Goal: Transaction & Acquisition: Purchase product/service

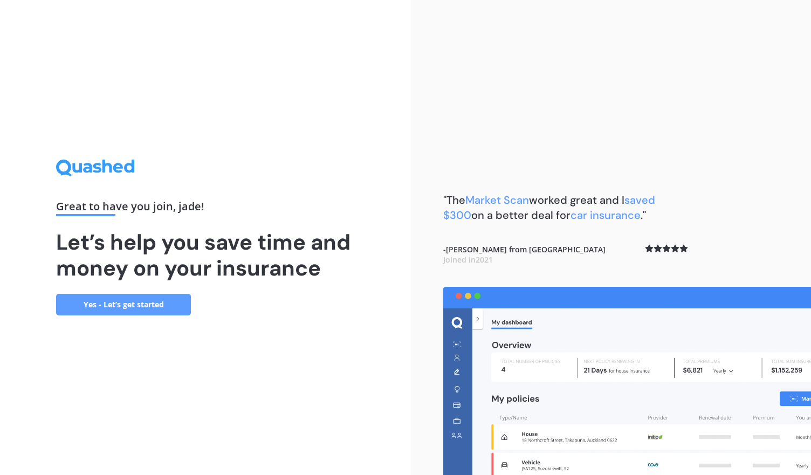
click at [115, 305] on link "Yes - Let’s get started" at bounding box center [123, 305] width 135 height 22
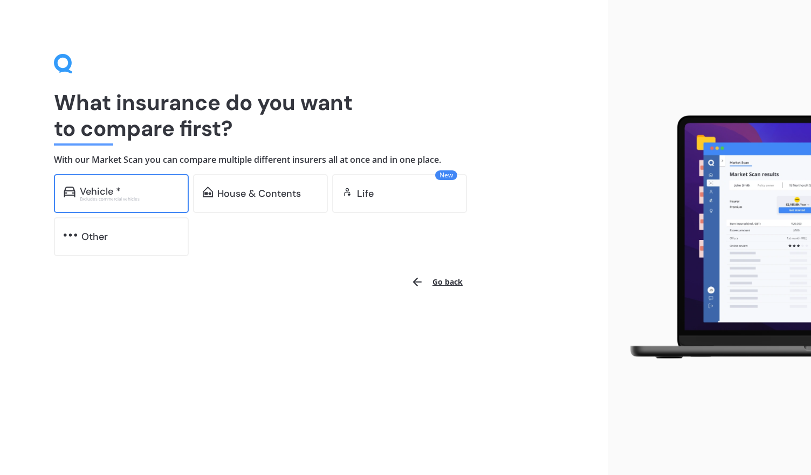
click at [110, 188] on div "Vehicle *" at bounding box center [100, 191] width 41 height 11
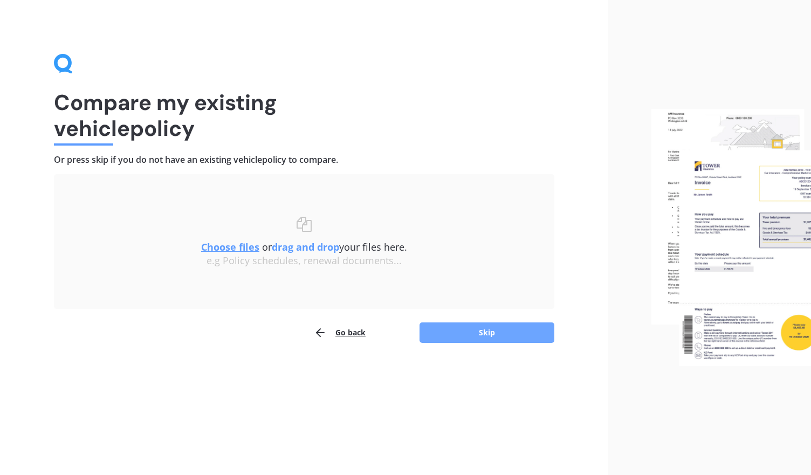
click at [470, 330] on button "Skip" at bounding box center [486, 332] width 135 height 20
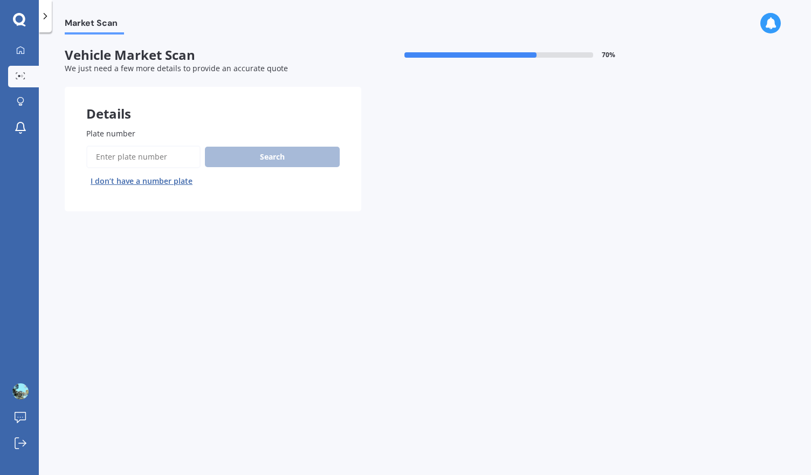
click at [155, 155] on input "Plate number" at bounding box center [143, 157] width 114 height 23
type input "NJR414"
click at [247, 156] on button "Search" at bounding box center [272, 157] width 135 height 20
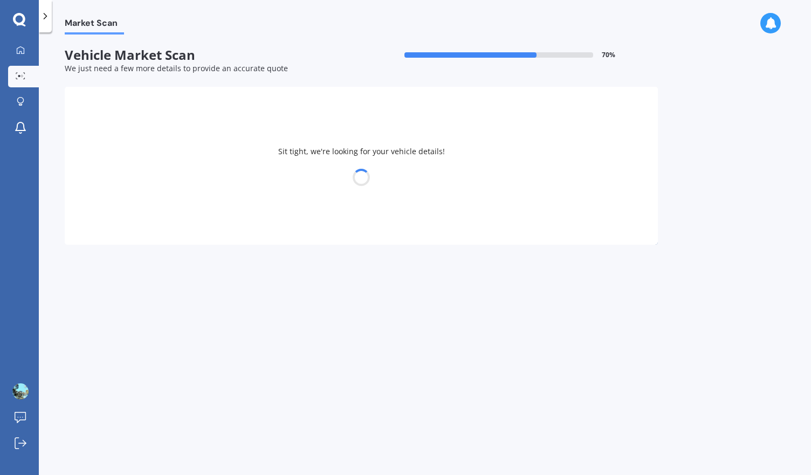
select select "VOLKSWAGEN"
select select "GOLF"
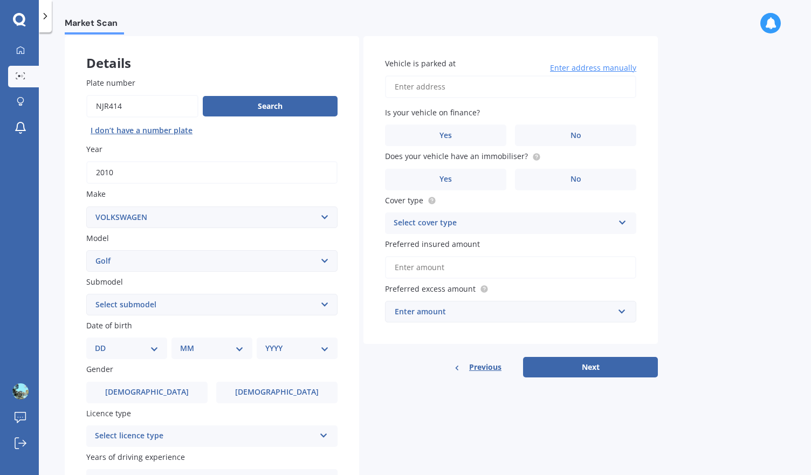
scroll to position [50, 0]
click at [469, 225] on div "Select cover type" at bounding box center [504, 223] width 220 height 13
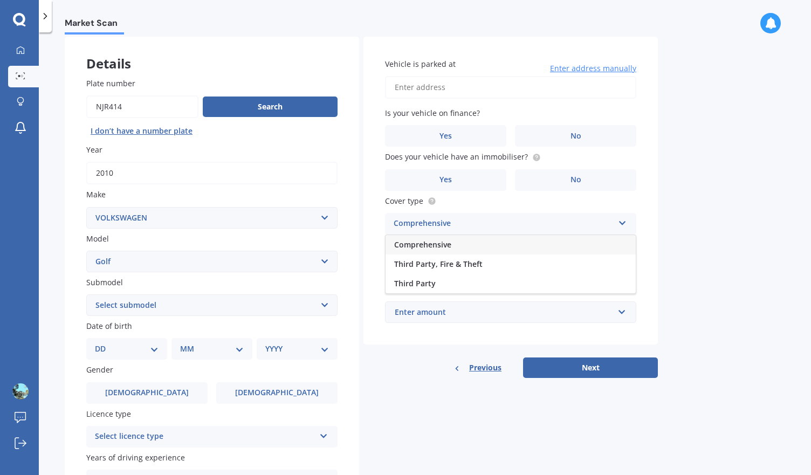
click at [449, 249] on span "Comprehensive" at bounding box center [422, 244] width 57 height 10
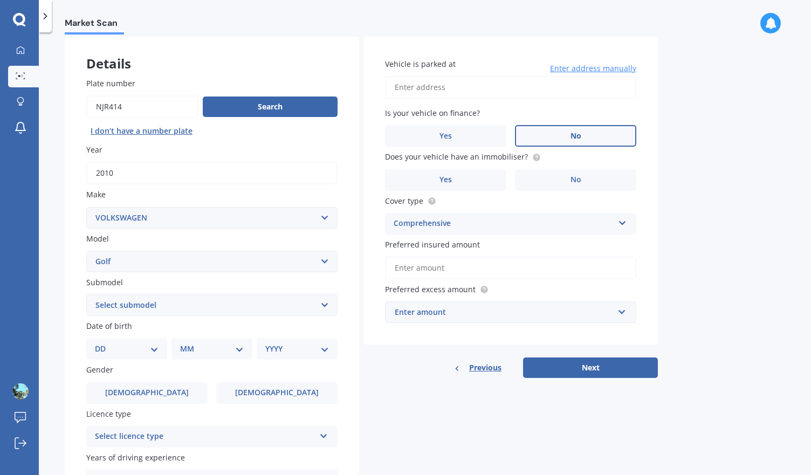
click at [579, 136] on span "No" at bounding box center [575, 136] width 11 height 9
click at [0, 0] on input "No" at bounding box center [0, 0] width 0 height 0
click at [573, 183] on span "No" at bounding box center [575, 179] width 11 height 9
click at [0, 0] on input "No" at bounding box center [0, 0] width 0 height 0
click at [488, 274] on input "Preferred insured amount" at bounding box center [510, 268] width 251 height 23
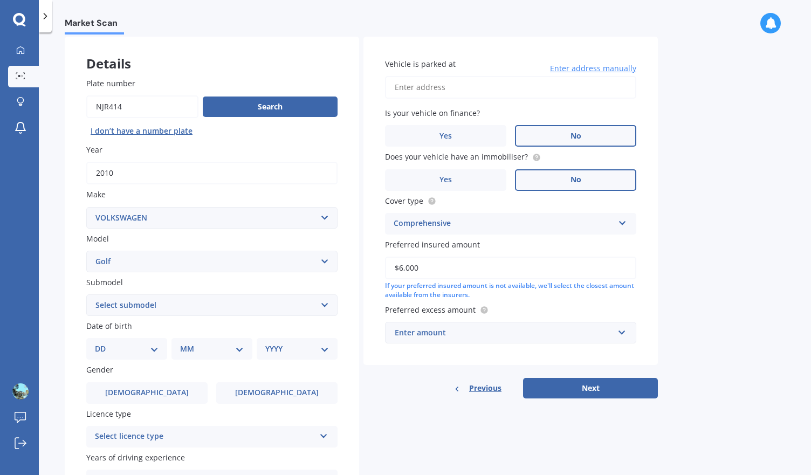
type input "$6,000"
click at [502, 312] on label "Preferred excess amount" at bounding box center [508, 309] width 247 height 11
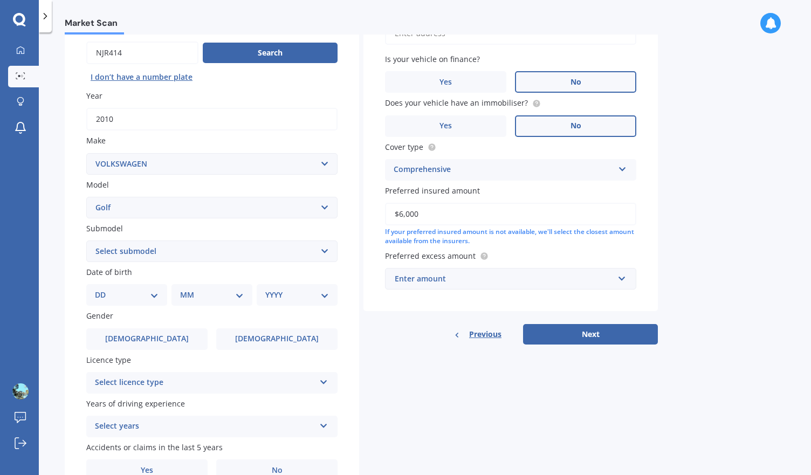
click at [477, 279] on div "Enter amount" at bounding box center [504, 279] width 219 height 12
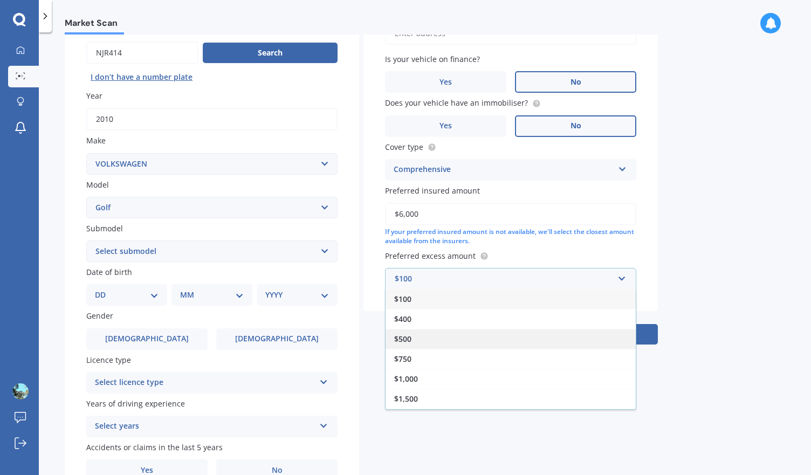
click at [460, 341] on div "$500" at bounding box center [510, 339] width 250 height 20
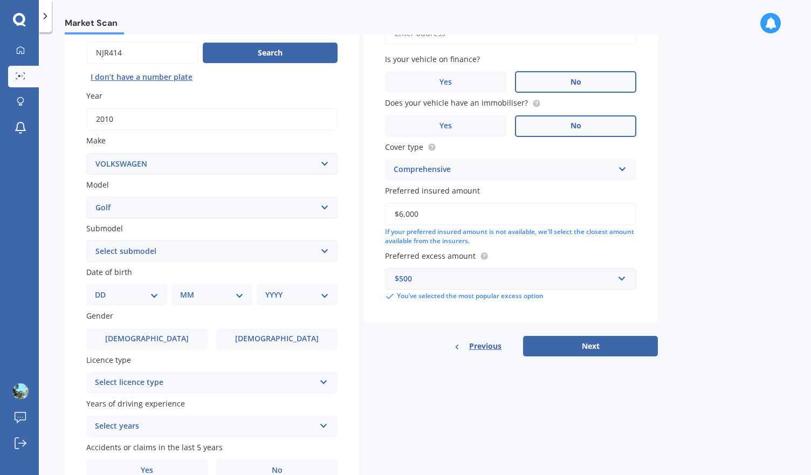
scroll to position [161, 0]
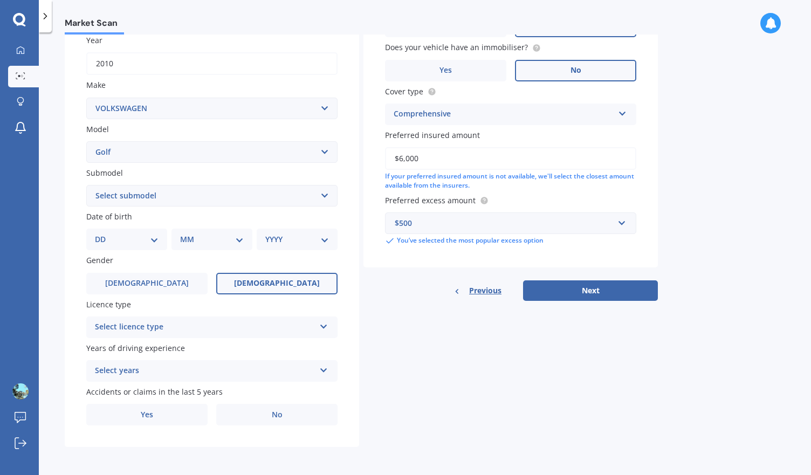
click at [244, 287] on label "[DEMOGRAPHIC_DATA]" at bounding box center [276, 284] width 121 height 22
click at [0, 0] on input "[DEMOGRAPHIC_DATA]" at bounding box center [0, 0] width 0 height 0
click at [154, 196] on select "Select submodel (All other) 1.4 GT TSI 1.4 TSI 1.6 1.6 FSI 1.6 TSI 1.8 1.9 TDI …" at bounding box center [211, 196] width 251 height 22
click at [375, 289] on div "Previous Next" at bounding box center [510, 290] width 294 height 20
click at [109, 238] on select "DD 01 02 03 04 05 06 07 08 09 10 11 12 13 14 15 16 17 18 19 20 21 22 23 24 25 2…" at bounding box center [127, 239] width 64 height 12
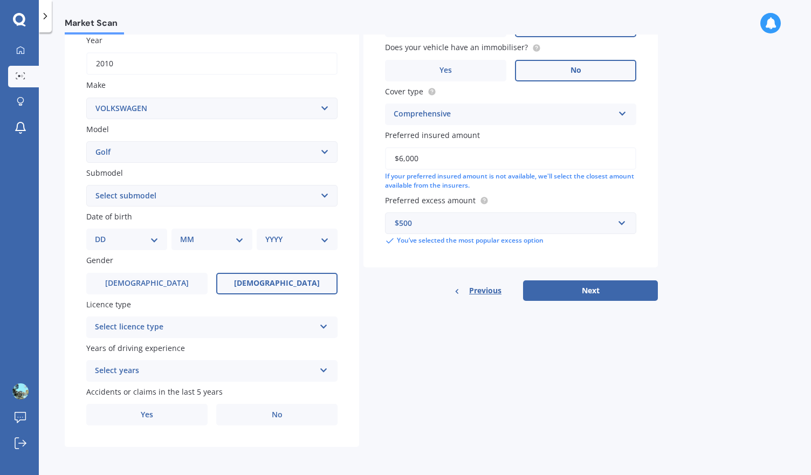
select select "24"
click at [104, 233] on select "DD 01 02 03 04 05 06 07 08 09 10 11 12 13 14 15 16 17 18 19 20 21 22 23 24 25 2…" at bounding box center [127, 239] width 64 height 12
click at [221, 242] on select "MM 01 02 03 04 05 06 07 08 09 10 11 12" at bounding box center [213, 239] width 59 height 12
select select "01"
click at [184, 233] on select "MM 01 02 03 04 05 06 07 08 09 10 11 12" at bounding box center [213, 239] width 59 height 12
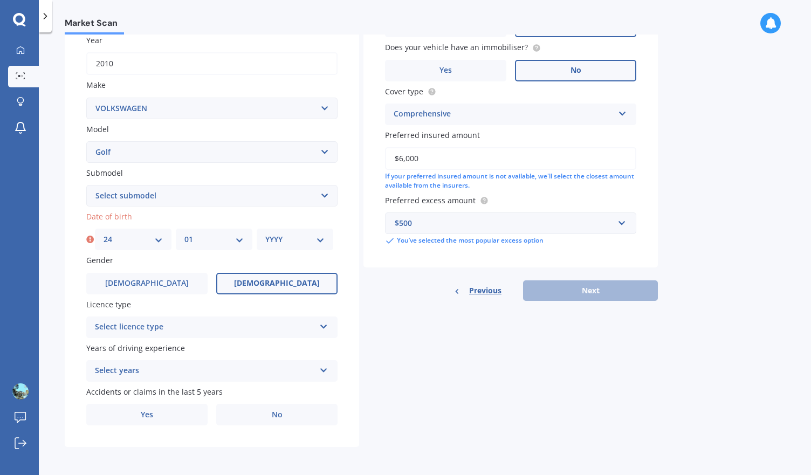
click at [287, 244] on select "YYYY 2025 2024 2023 2022 2021 2020 2019 2018 2017 2016 2015 2014 2013 2012 2011…" at bounding box center [294, 239] width 59 height 12
select select "2003"
click at [265, 233] on select "YYYY 2025 2024 2023 2022 2021 2020 2019 2018 2017 2016 2015 2014 2013 2012 2011…" at bounding box center [294, 239] width 59 height 12
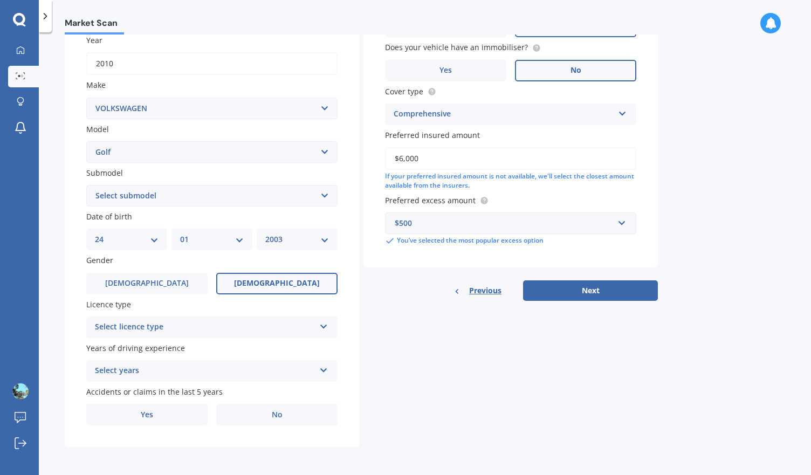
click at [200, 337] on div "Plate number Search I don’t have a number plate Year [DATE] Make Select make AC…" at bounding box center [212, 197] width 294 height 501
click at [189, 328] on div "Select licence type" at bounding box center [205, 327] width 220 height 13
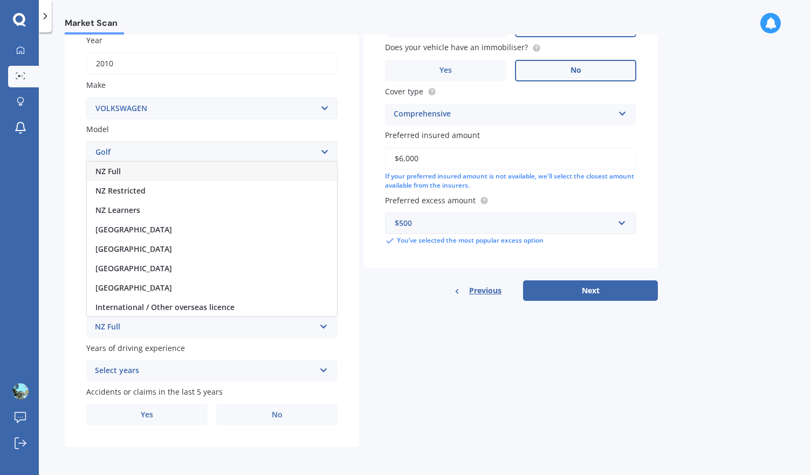
click at [161, 172] on div "NZ Full" at bounding box center [212, 171] width 250 height 19
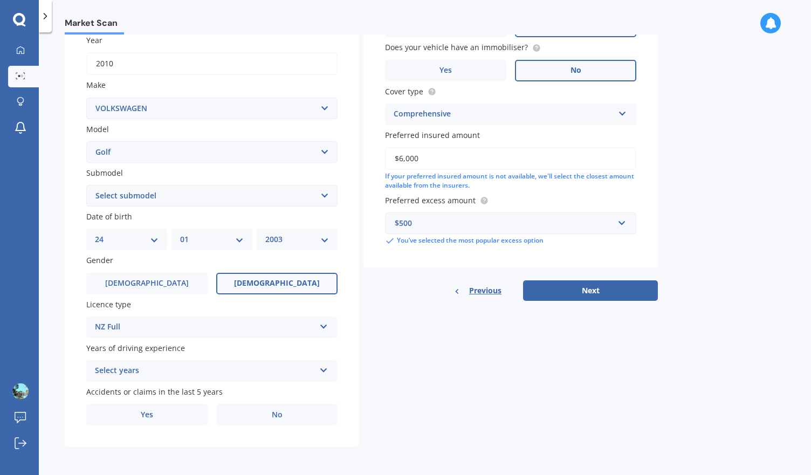
click at [137, 368] on div "Select years" at bounding box center [205, 370] width 220 height 13
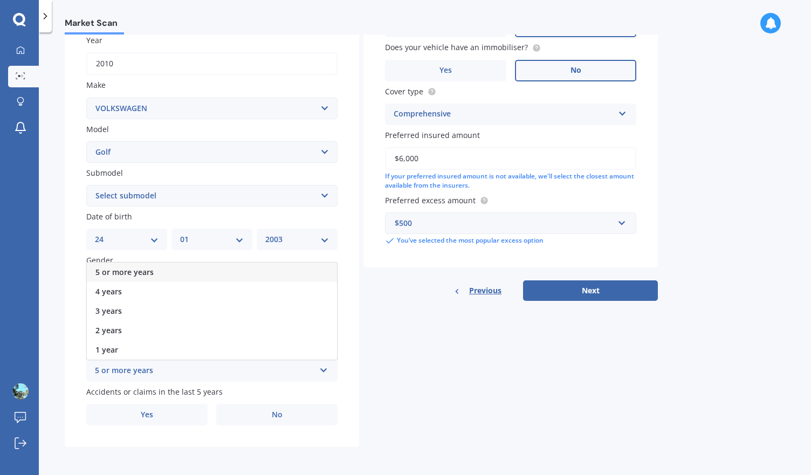
click at [157, 275] on div "5 or more years" at bounding box center [212, 272] width 250 height 19
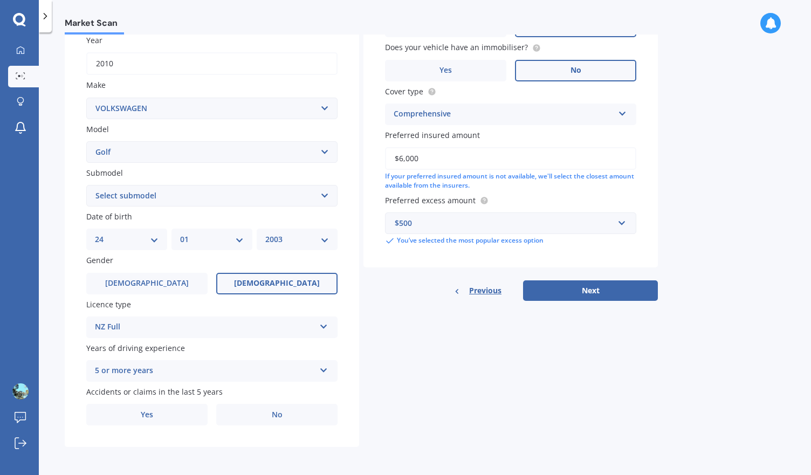
click at [171, 377] on div "5 or more years" at bounding box center [205, 370] width 220 height 13
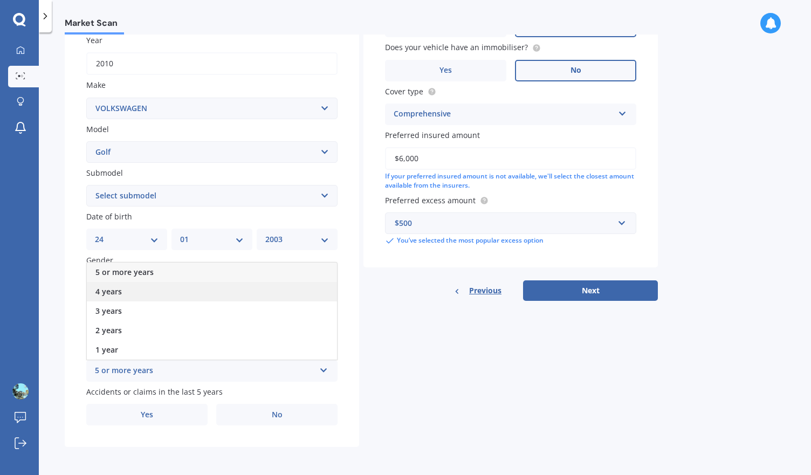
click at [153, 291] on div "4 years" at bounding box center [212, 291] width 250 height 19
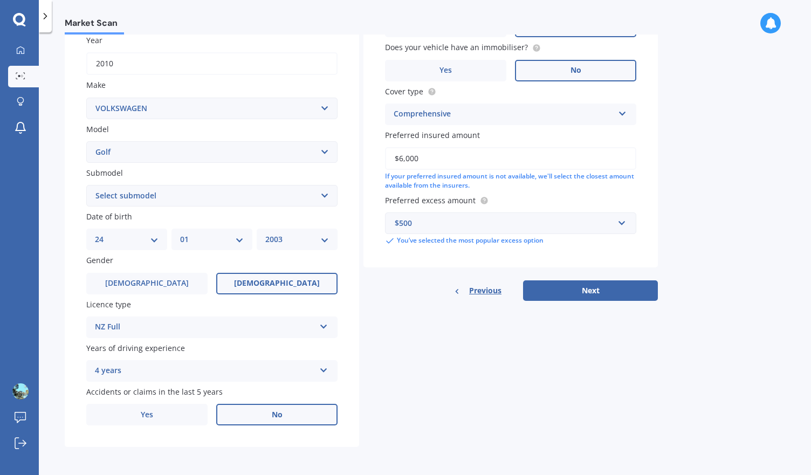
click at [294, 416] on label "No" at bounding box center [276, 415] width 121 height 22
click at [0, 0] on input "No" at bounding box center [0, 0] width 0 height 0
click at [598, 288] on button "Next" at bounding box center [590, 290] width 135 height 20
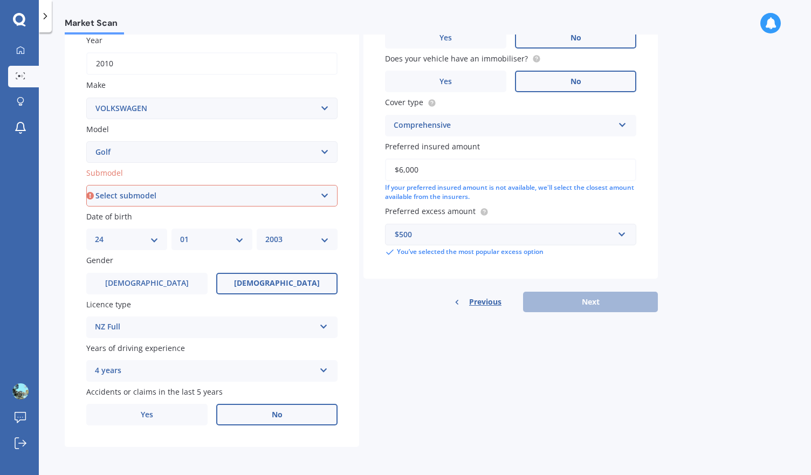
click at [301, 189] on select "Select submodel (All other) 1.4 GT TSI 1.4 TSI 1.6 1.6 FSI 1.6 TSI 1.8 1.9 TDI …" at bounding box center [211, 196] width 251 height 22
click at [159, 198] on select "Select submodel (All other) 1.4 GT TSI 1.4 TSI 1.6 1.6 FSI 1.6 TSI 1.8 1.9 TDI …" at bounding box center [211, 196] width 251 height 22
click at [178, 194] on select "Select submodel (All other) 1.4 GT TSI 1.4 TSI 1.6 1.6 FSI 1.6 TSI 1.8 1.9 TDI …" at bounding box center [211, 196] width 251 height 22
select select "1.4 TSI"
click at [86, 185] on select "Select submodel (All other) 1.4 GT TSI 1.4 TSI 1.6 1.6 FSI 1.6 TSI 1.8 1.9 TDI …" at bounding box center [211, 196] width 251 height 22
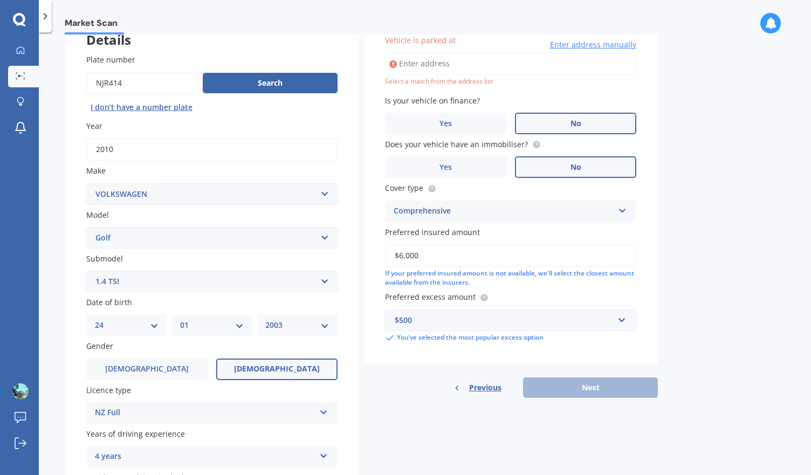
scroll to position [73, 0]
click at [466, 63] on input "Vehicle is parked at" at bounding box center [510, 64] width 251 height 23
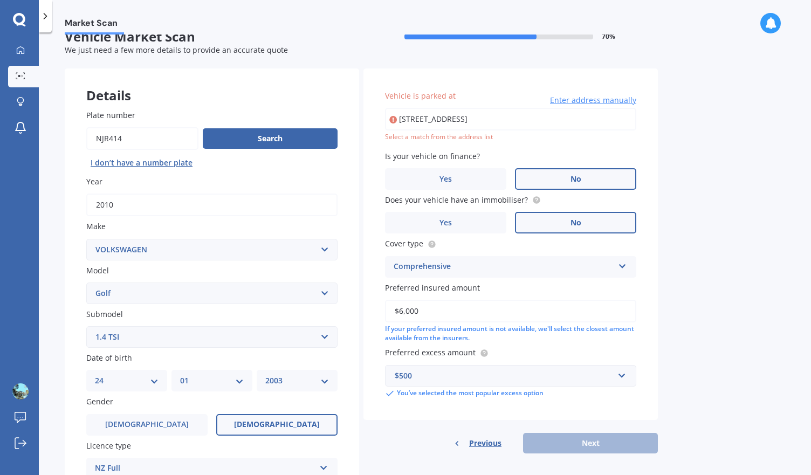
scroll to position [18, 0]
click at [679, 168] on div "Market Scan Vehicle Market Scan 70 % We just need a few more details to provide…" at bounding box center [425, 256] width 772 height 443
click at [509, 122] on input "[STREET_ADDRESS]" at bounding box center [510, 119] width 251 height 23
type input "[STREET_ADDRESS]"
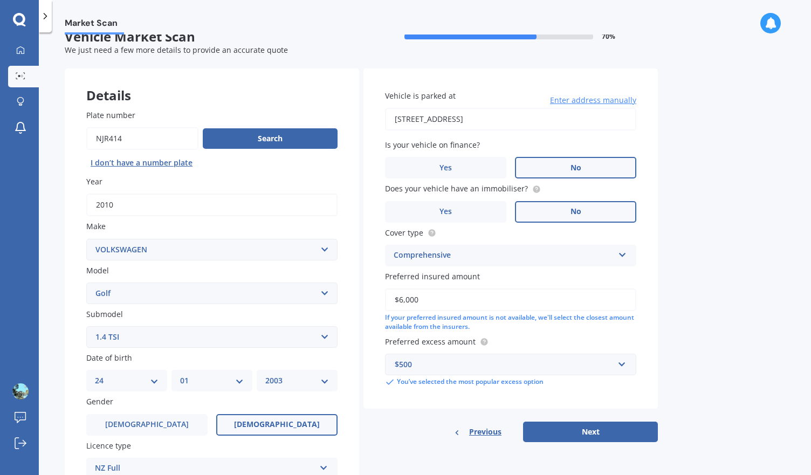
scroll to position [55, 0]
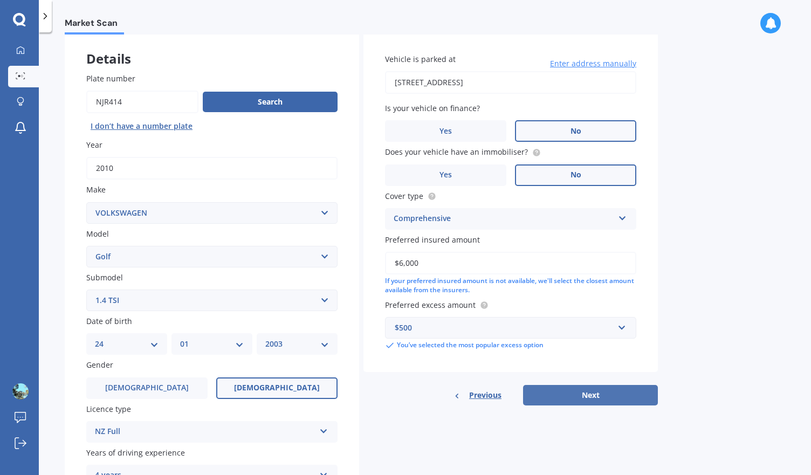
click at [593, 393] on button "Next" at bounding box center [590, 395] width 135 height 20
select select "24"
select select "01"
select select "2003"
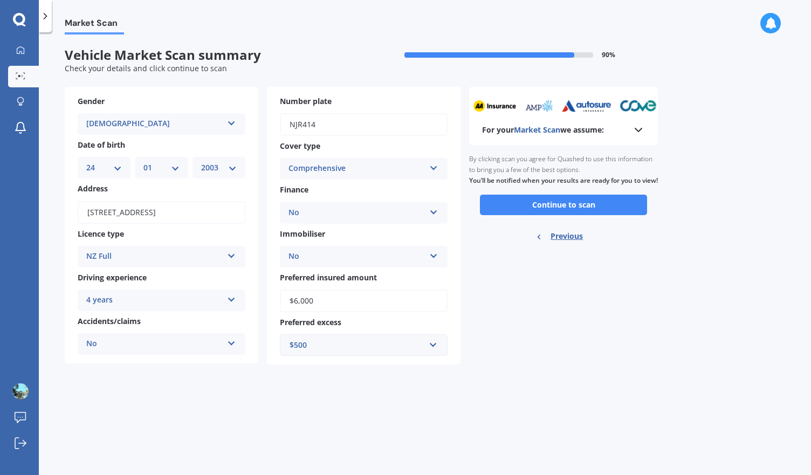
scroll to position [0, 0]
click at [550, 215] on button "Continue to scan" at bounding box center [563, 205] width 167 height 20
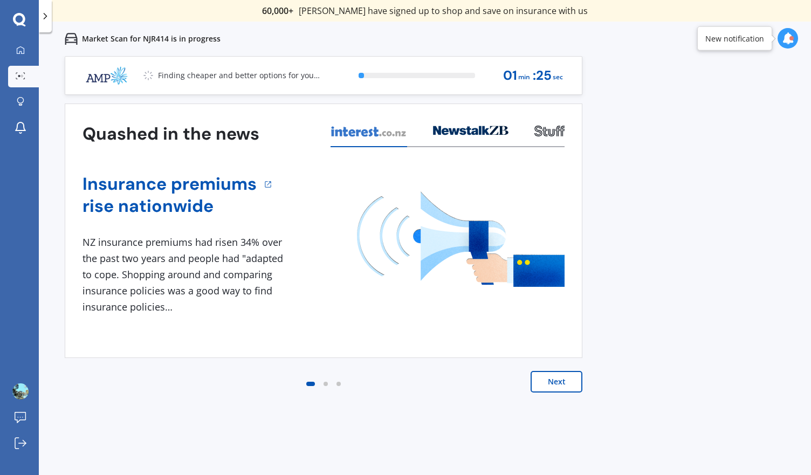
click at [546, 371] on button "Next" at bounding box center [556, 382] width 52 height 22
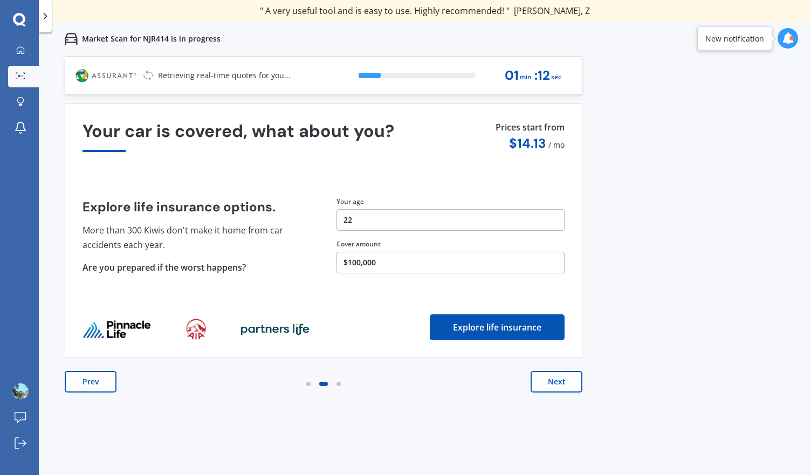
click at [546, 373] on button "Next" at bounding box center [556, 382] width 52 height 22
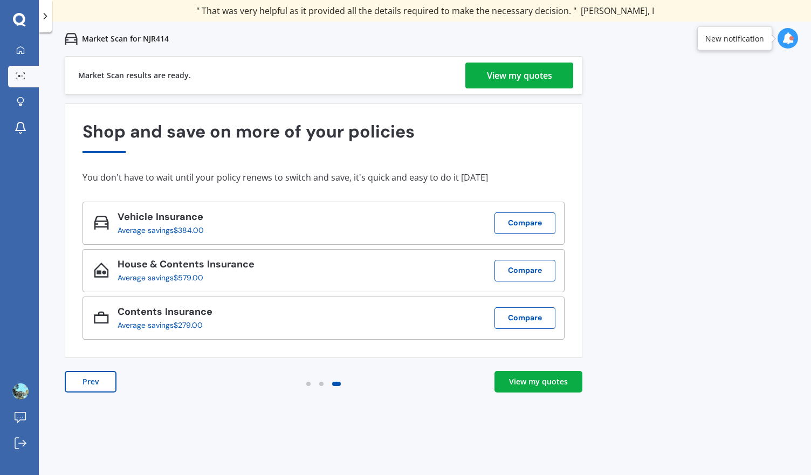
click at [499, 73] on div "View my quotes" at bounding box center [519, 76] width 65 height 26
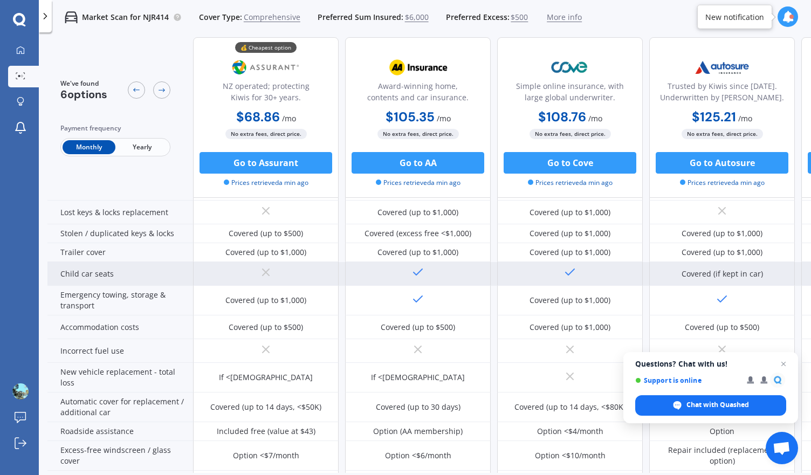
scroll to position [155, 0]
